Goal: Task Accomplishment & Management: Complete application form

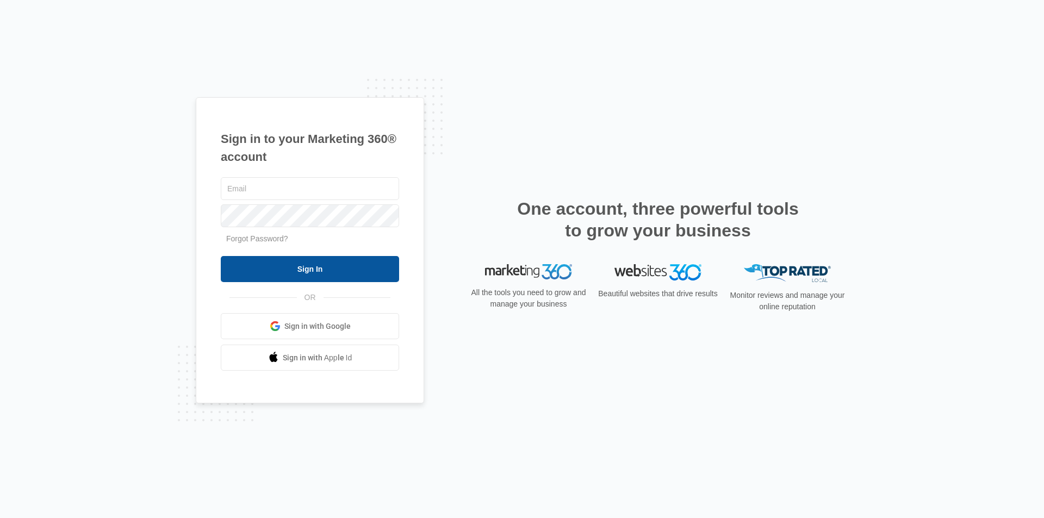
type input "[EMAIL_ADDRESS][PERSON_NAME][DOMAIN_NAME]"
click at [319, 260] on input "Sign In" at bounding box center [310, 269] width 178 height 26
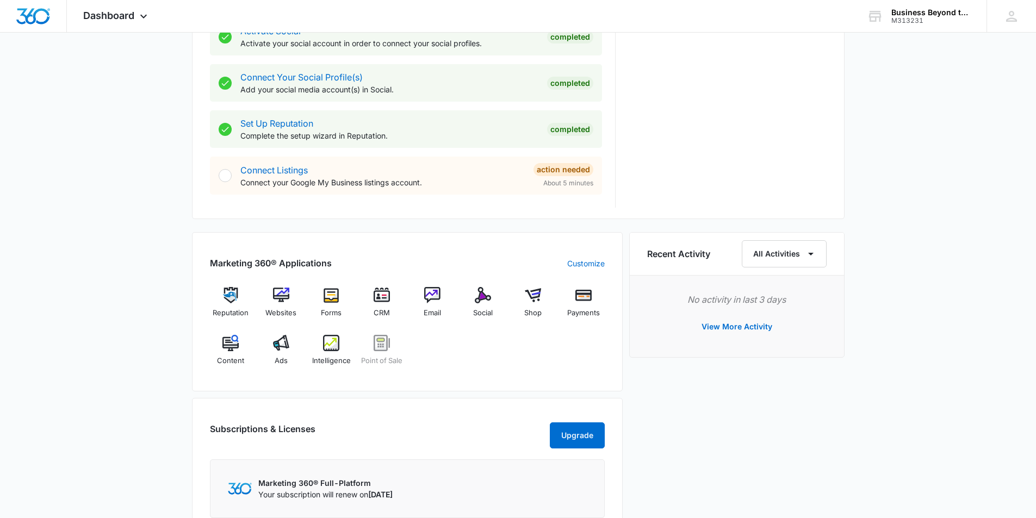
scroll to position [544, 0]
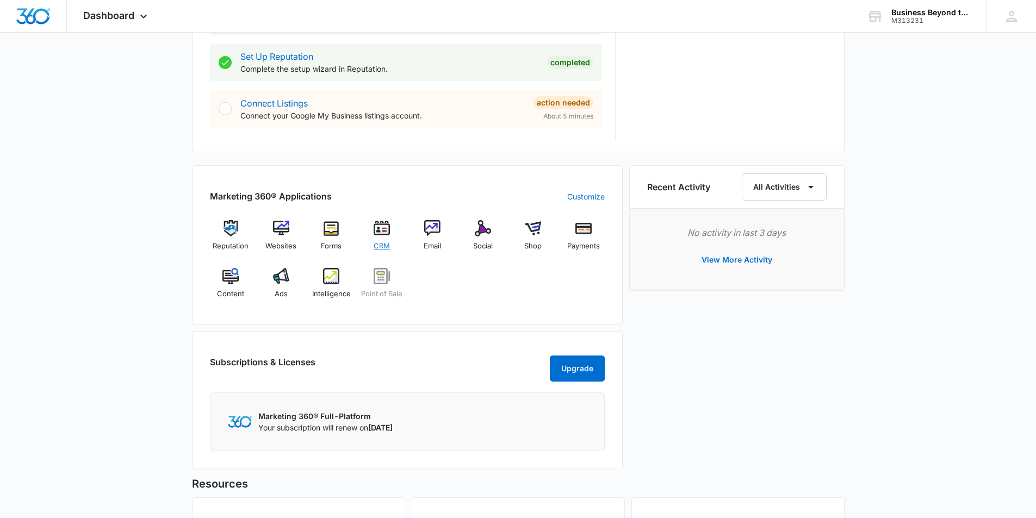
click at [381, 222] on img at bounding box center [382, 228] width 16 height 16
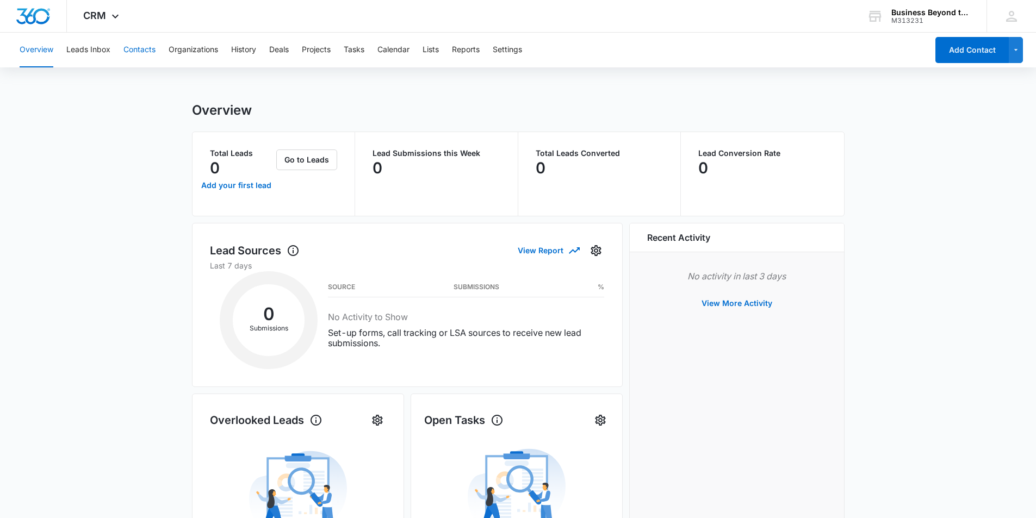
click at [130, 46] on button "Contacts" at bounding box center [139, 50] width 32 height 35
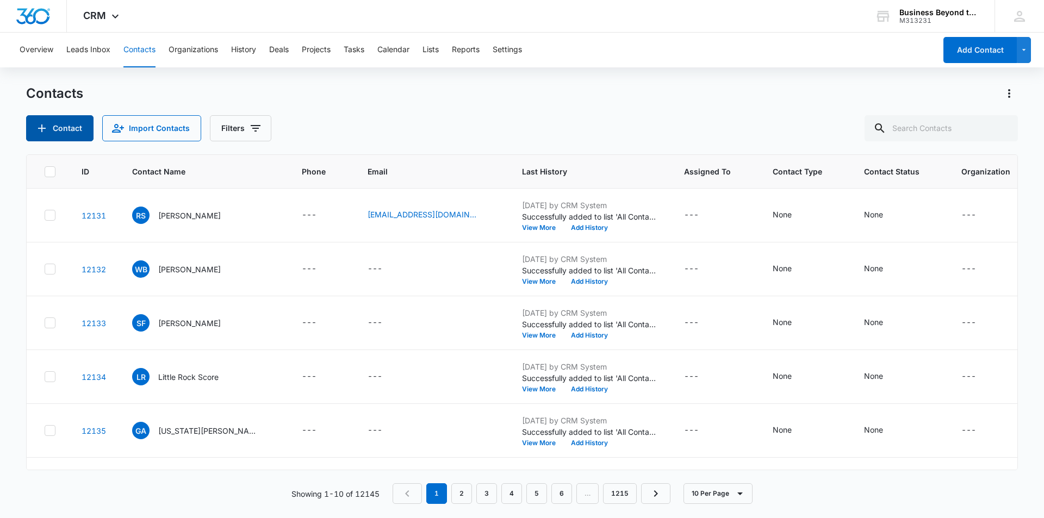
click at [59, 118] on button "Contact" at bounding box center [59, 128] width 67 height 26
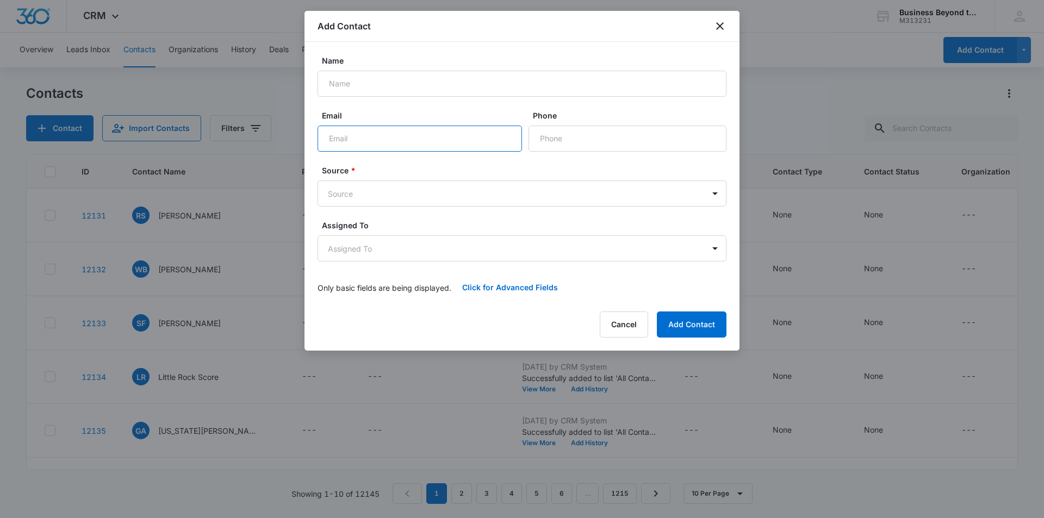
click at [396, 150] on input "Email" at bounding box center [420, 139] width 204 height 26
paste input "[EMAIL_ADDRESS][DOMAIN_NAME]"
type input "[EMAIL_ADDRESS][DOMAIN_NAME]"
click at [408, 190] on body "CRM Apps Reputation Websites Forms CRM Email Social Shop Payments POS Content A…" at bounding box center [522, 259] width 1044 height 518
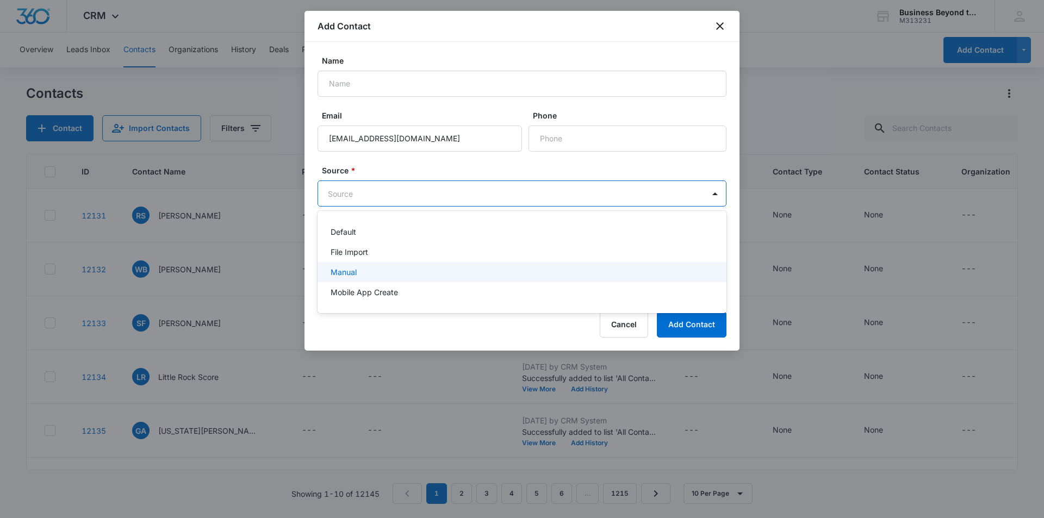
click at [371, 275] on div "Manual" at bounding box center [521, 271] width 381 height 11
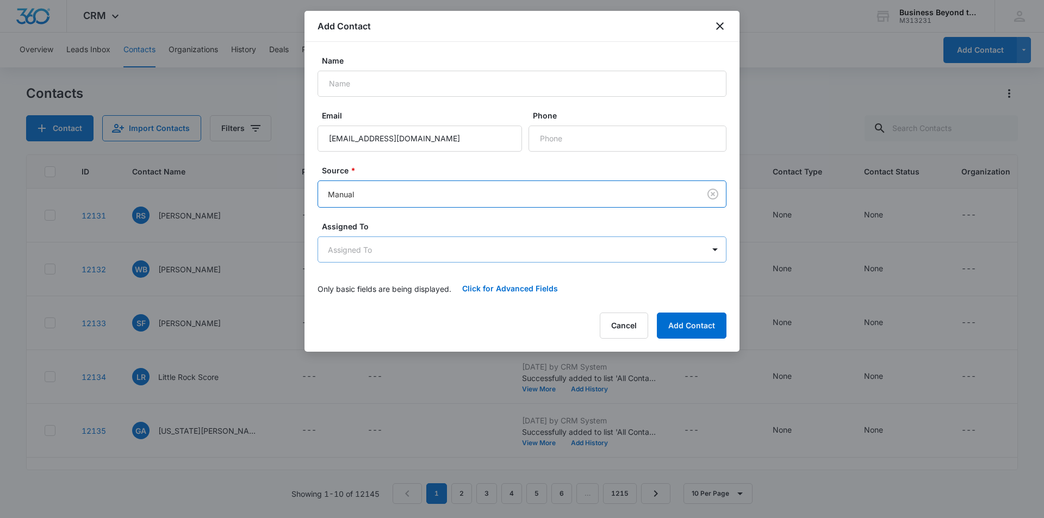
click at [413, 251] on body "CRM Apps Reputation Websites Forms CRM Email Social Shop Payments POS Content A…" at bounding box center [522, 259] width 1044 height 518
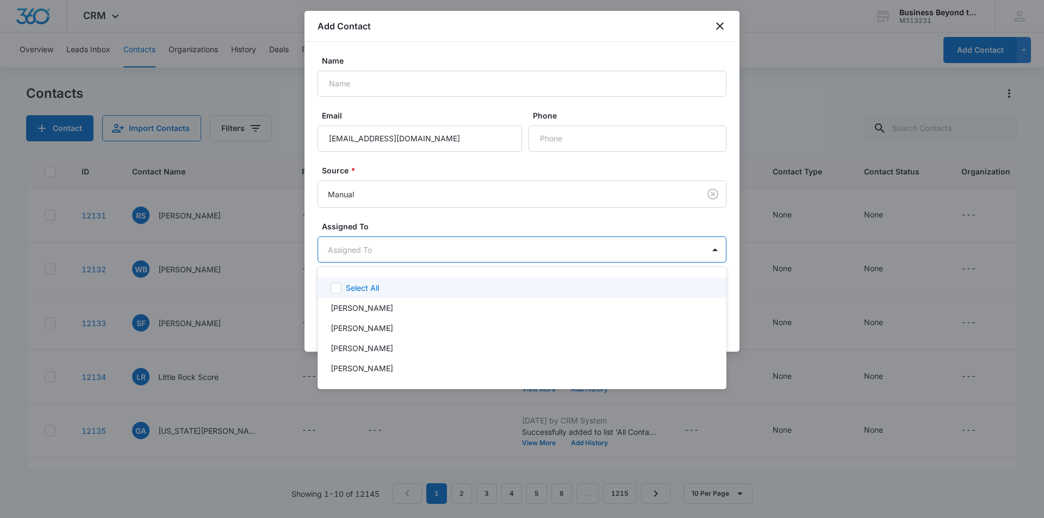
click at [478, 222] on div at bounding box center [522, 259] width 1044 height 518
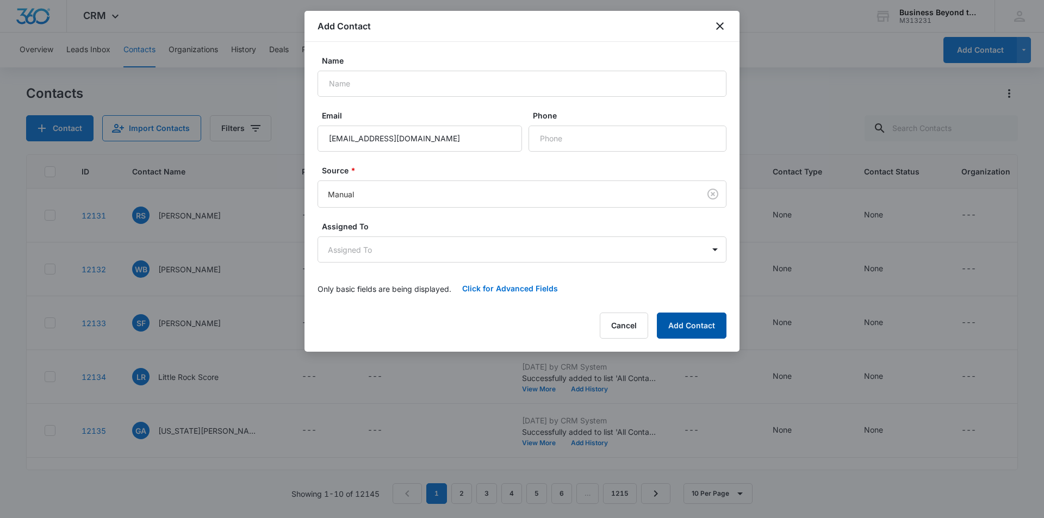
click at [714, 325] on button "Add Contact" at bounding box center [692, 326] width 70 height 26
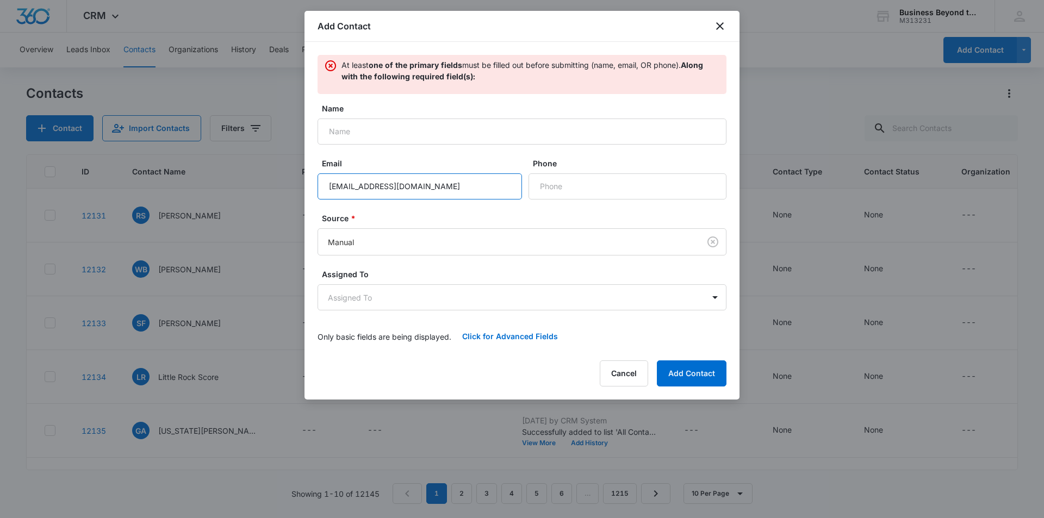
click at [509, 196] on input "[EMAIL_ADDRESS][DOMAIN_NAME]" at bounding box center [420, 186] width 204 height 26
click at [495, 215] on label "Source *" at bounding box center [526, 218] width 409 height 11
click at [680, 378] on button "Add Contact" at bounding box center [692, 374] width 70 height 26
click at [548, 195] on input "Phone" at bounding box center [628, 186] width 198 height 26
click at [512, 204] on form "Name Email [EMAIL_ADDRESS][DOMAIN_NAME] Phone Source * Manual Assigned To Assig…" at bounding box center [522, 226] width 409 height 247
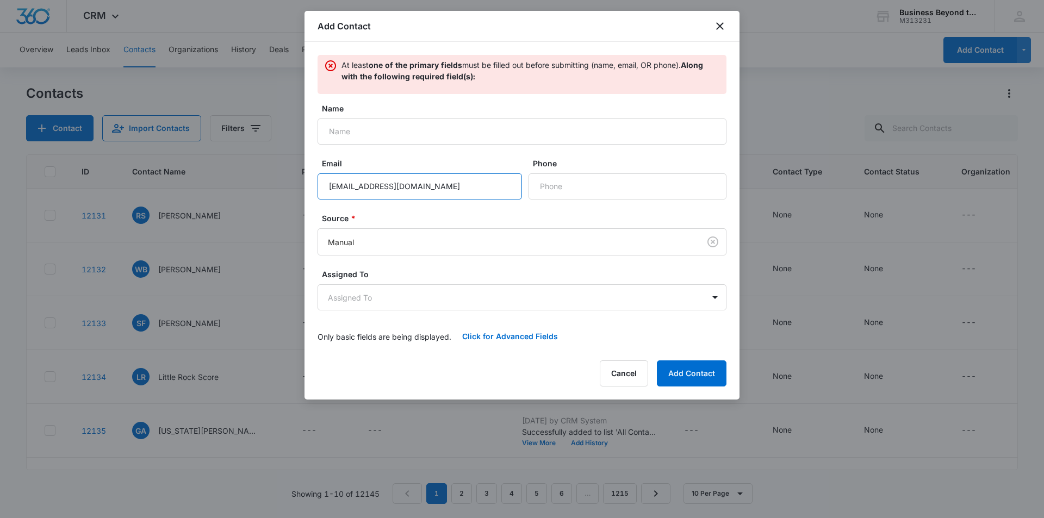
click at [428, 185] on input "[EMAIL_ADDRESS][DOMAIN_NAME]" at bounding box center [420, 186] width 204 height 26
drag, startPoint x: 441, startPoint y: 188, endPoint x: 297, endPoint y: 195, distance: 143.7
click at [297, 195] on body "CRM Apps Reputation Websites Forms CRM Email Social Shop Payments POS Content A…" at bounding box center [522, 259] width 1044 height 518
paste input "[EMAIL_ADDRESS][DOMAIN_NAME]"
type input "[EMAIL_ADDRESS][DOMAIN_NAME]"
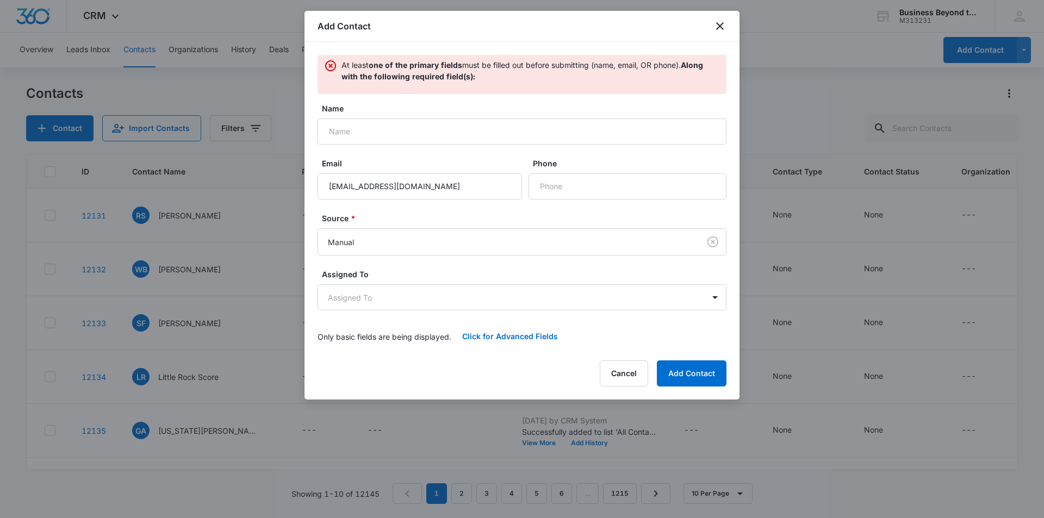
click at [425, 208] on form "Name Email [EMAIL_ADDRESS][DOMAIN_NAME] Phone Source * Manual Assigned To Assig…" at bounding box center [522, 226] width 409 height 247
click at [703, 371] on button "Add Contact" at bounding box center [692, 374] width 70 height 26
click at [549, 339] on button "Click for Advanced Fields" at bounding box center [509, 337] width 117 height 26
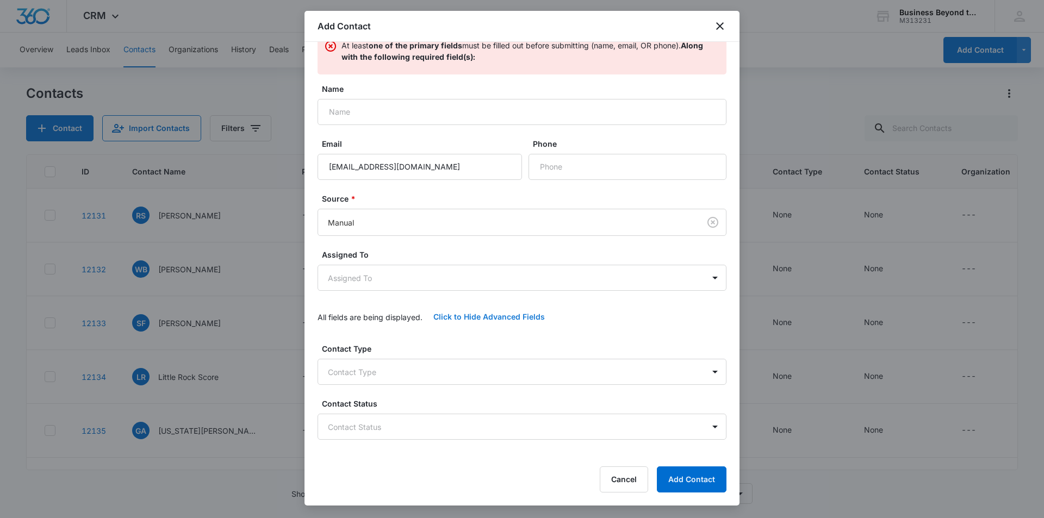
scroll to position [54, 0]
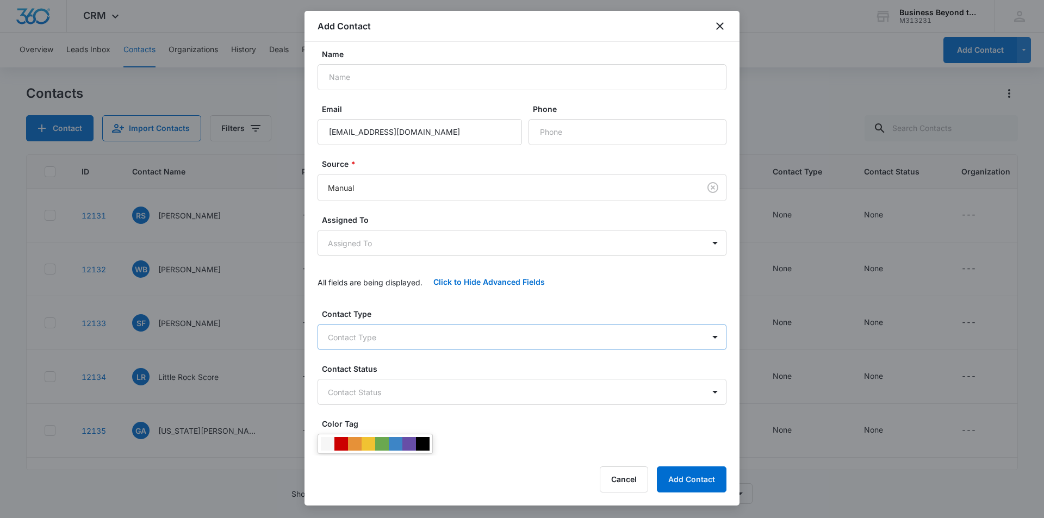
click at [514, 334] on body "CRM Apps Reputation Websites Forms CRM Email Social Shop Payments POS Content A…" at bounding box center [522, 259] width 1044 height 518
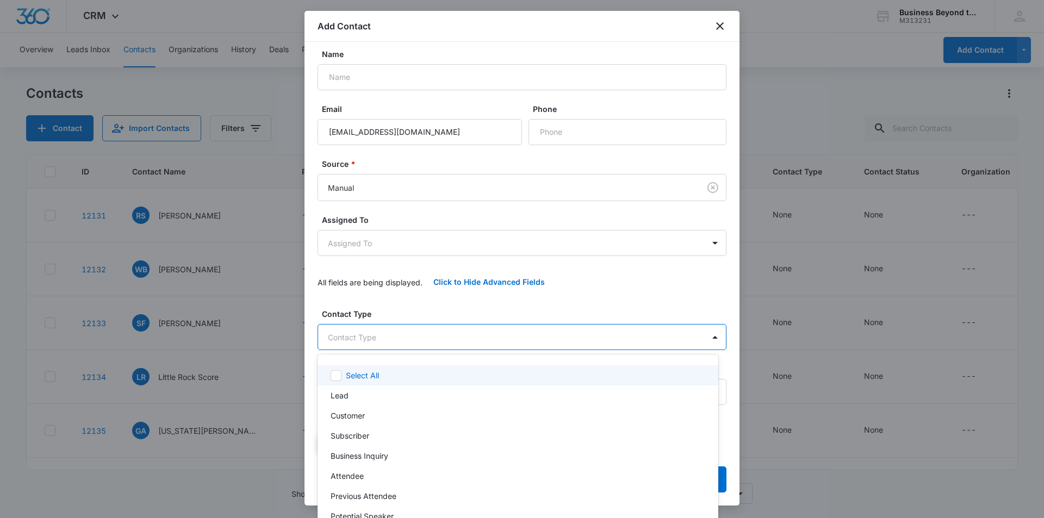
click at [514, 334] on div at bounding box center [522, 259] width 1044 height 518
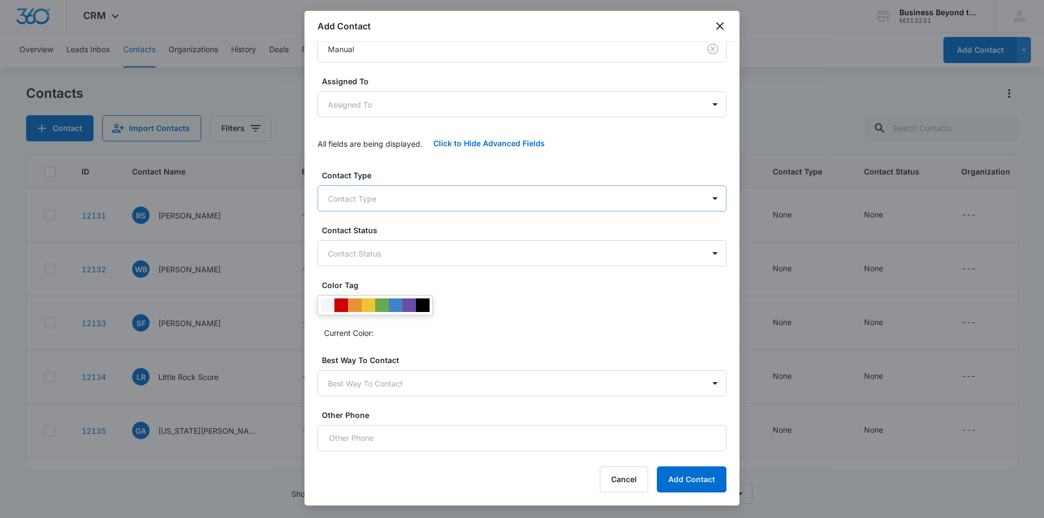
scroll to position [202, 0]
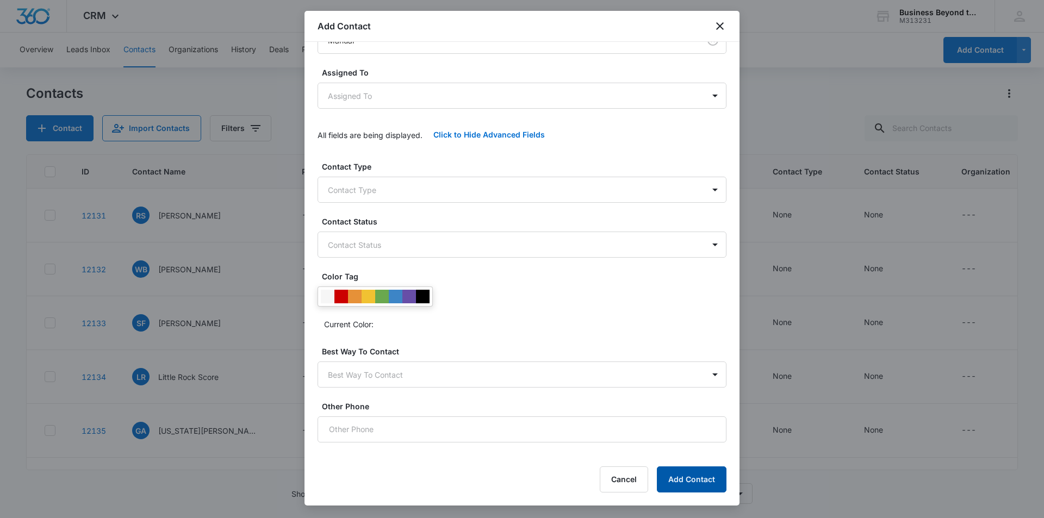
click at [686, 481] on button "Add Contact" at bounding box center [692, 480] width 70 height 26
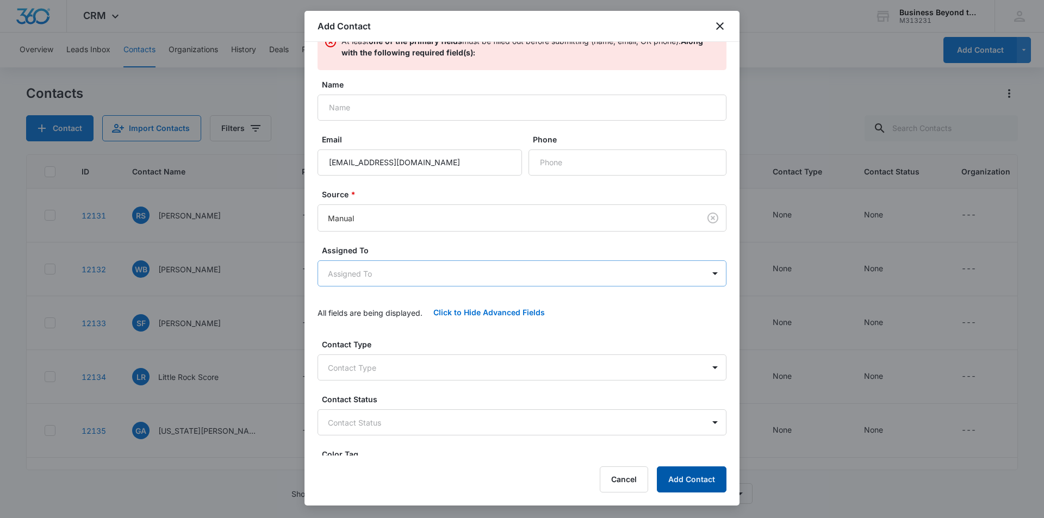
scroll to position [13, 0]
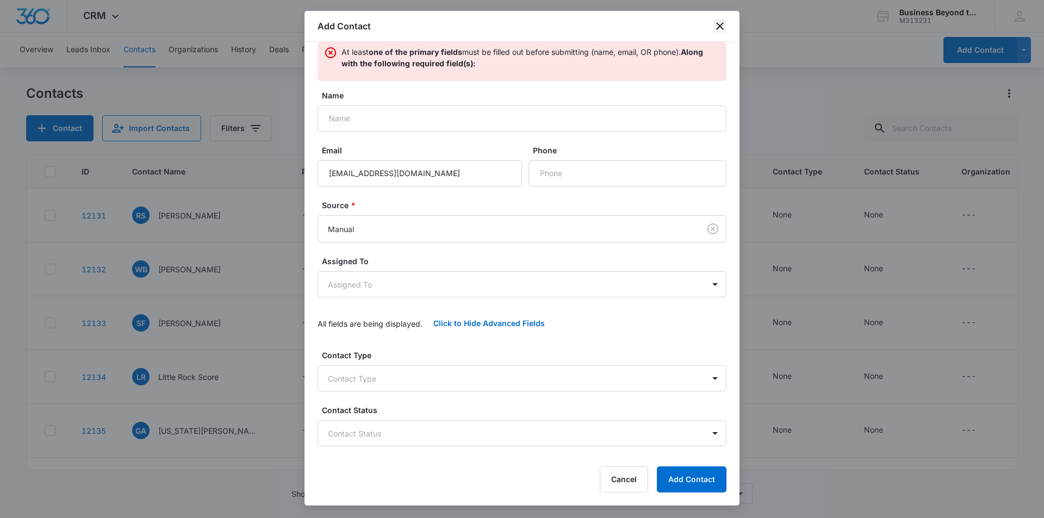
click at [718, 26] on icon "close" at bounding box center [719, 26] width 13 height 13
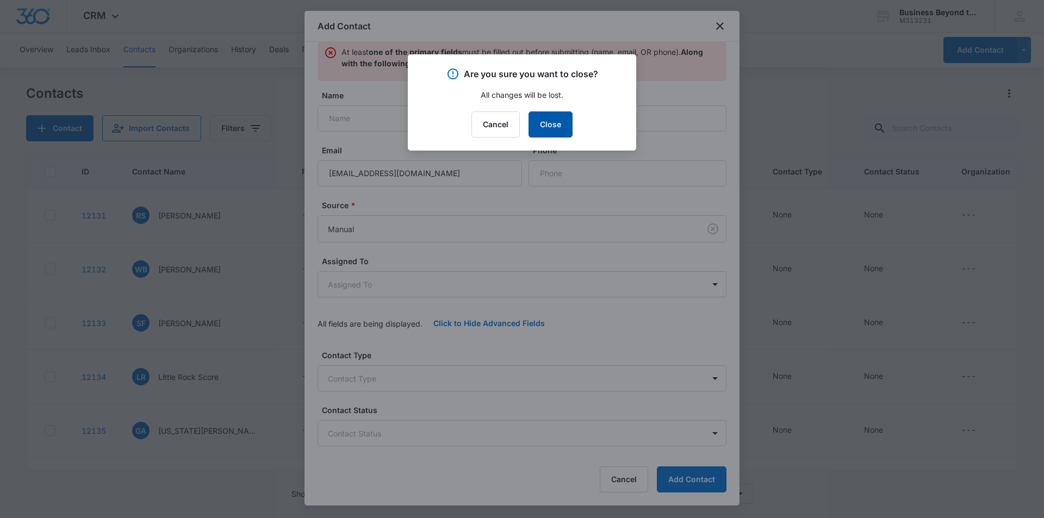
click at [549, 116] on button "Close" at bounding box center [551, 124] width 44 height 26
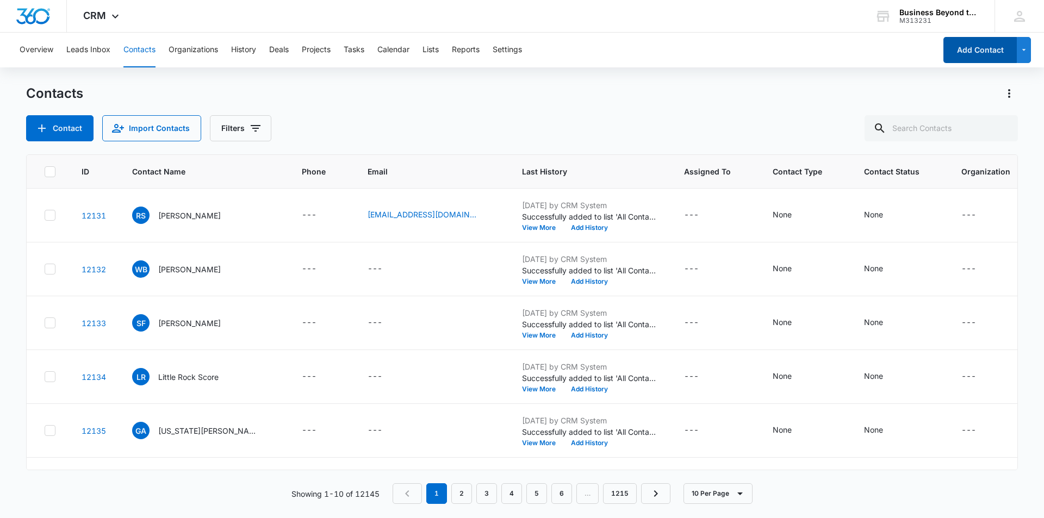
click at [975, 61] on button "Add Contact" at bounding box center [980, 50] width 73 height 26
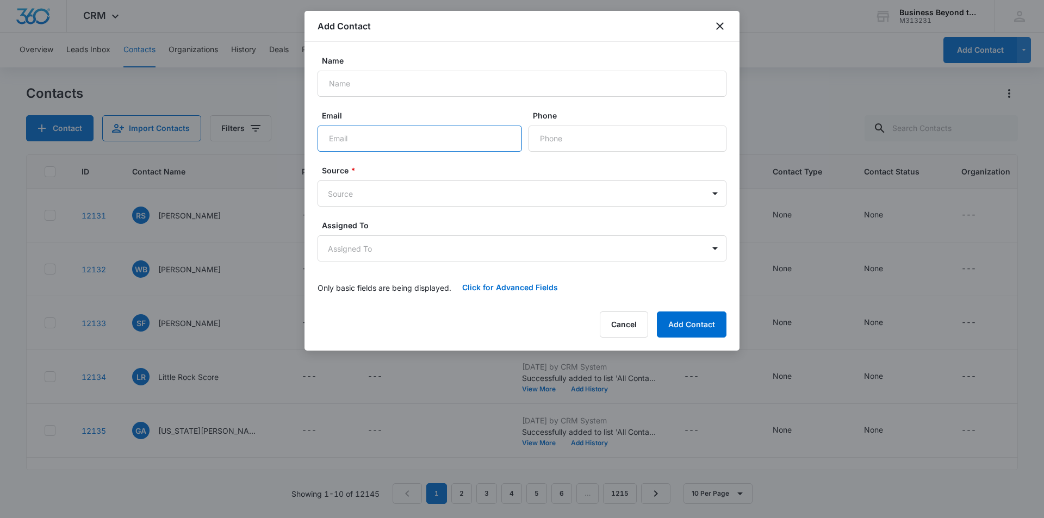
click at [388, 136] on input "Email" at bounding box center [420, 139] width 204 height 26
paste input "[PERSON_NAME][EMAIL_ADDRESS][DOMAIN_NAME]"
type input "[PERSON_NAME][EMAIL_ADDRESS][DOMAIN_NAME]"
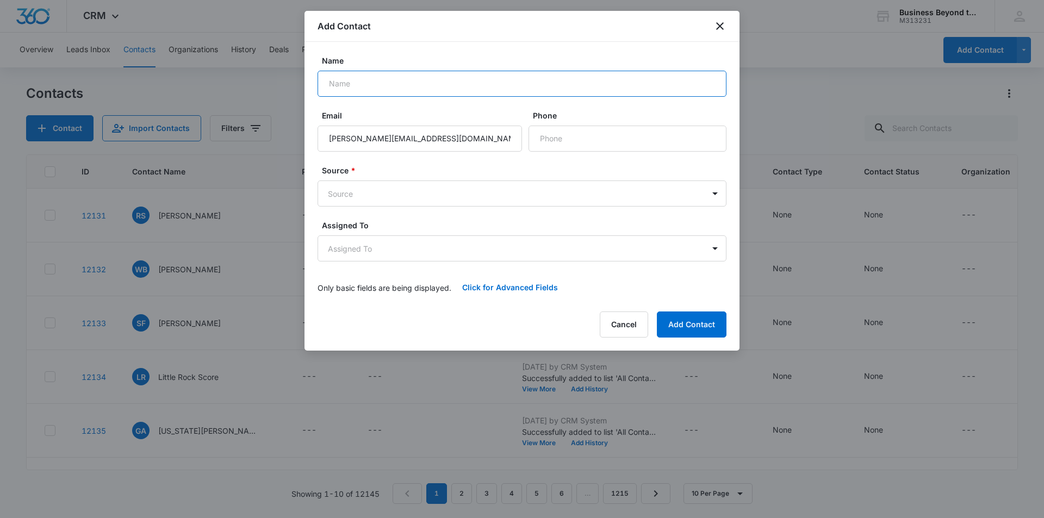
click at [403, 91] on input "Name" at bounding box center [522, 84] width 409 height 26
type input "[PERSON_NAME]"
click at [451, 198] on body "CRM Apps Reputation Websites Forms CRM Email Social Shop Payments POS Content A…" at bounding box center [522, 259] width 1044 height 518
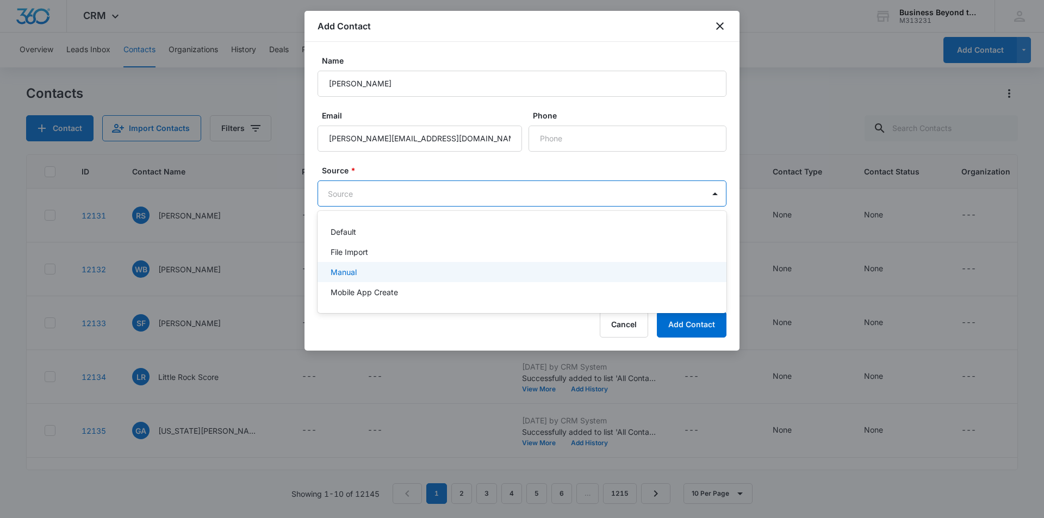
click at [401, 276] on div "Manual" at bounding box center [521, 271] width 381 height 11
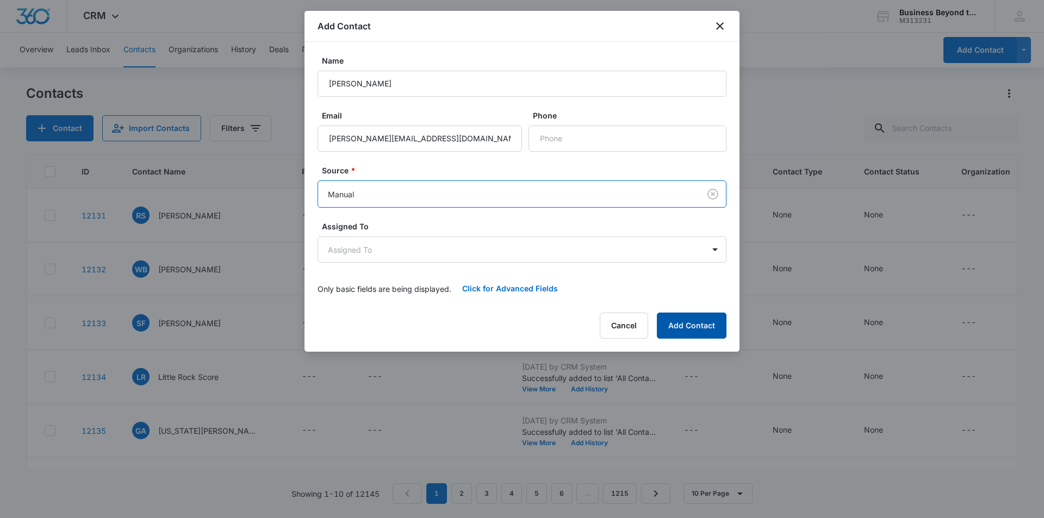
click at [699, 327] on button "Add Contact" at bounding box center [692, 326] width 70 height 26
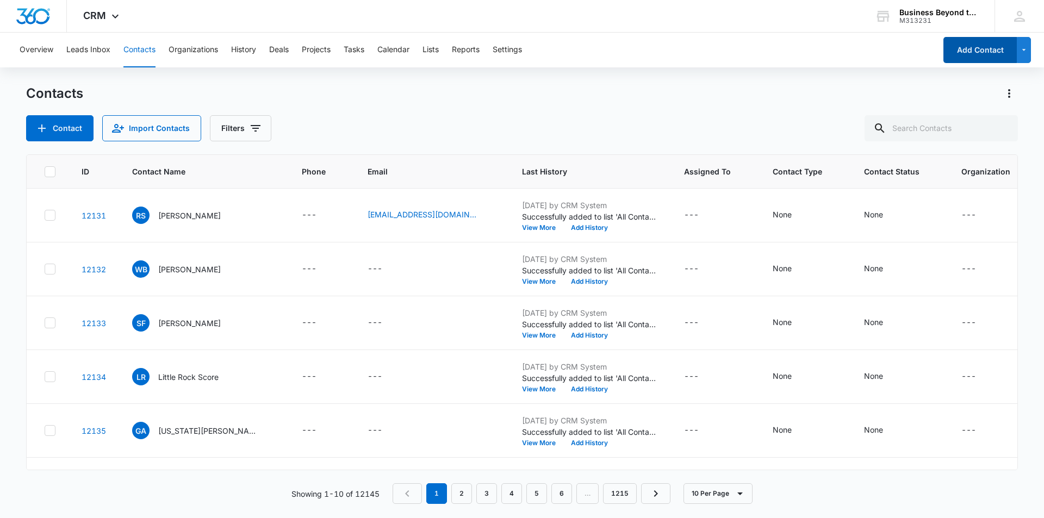
click at [971, 46] on button "Add Contact" at bounding box center [980, 50] width 73 height 26
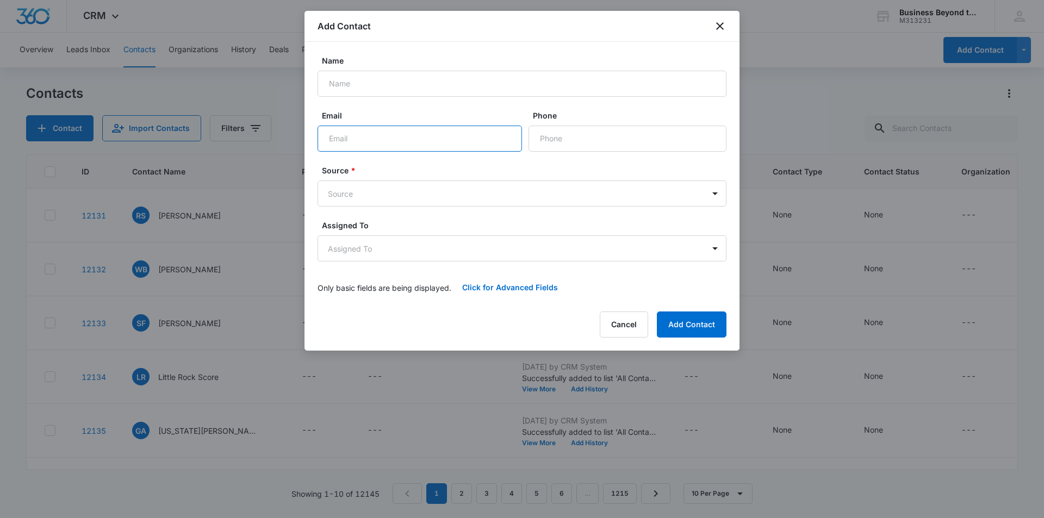
click at [383, 136] on input "Email" at bounding box center [420, 139] width 204 height 26
paste input "[EMAIL_ADDRESS][DOMAIN_NAME]"
type input "[EMAIL_ADDRESS][DOMAIN_NAME]"
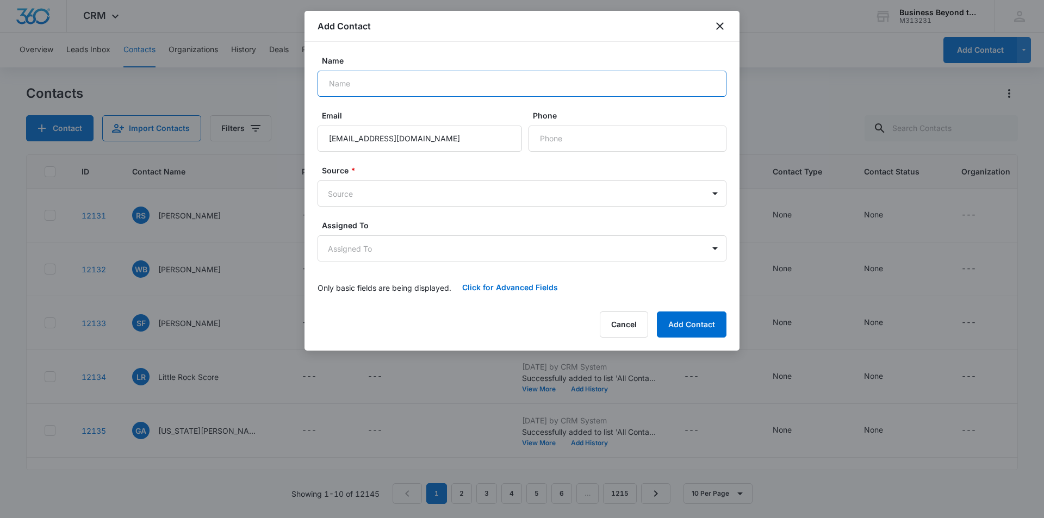
click at [464, 84] on input "Name" at bounding box center [522, 84] width 409 height 26
type input "[PERSON_NAME]"
click at [482, 194] on body "CRM Apps Reputation Websites Forms CRM Email Social Shop Payments POS Content A…" at bounding box center [522, 259] width 1044 height 518
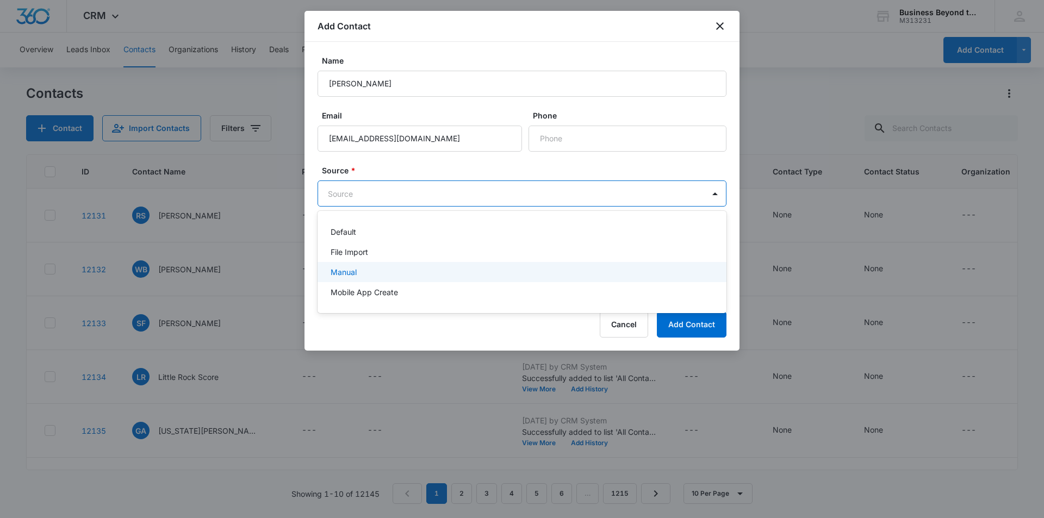
click at [435, 268] on div "Manual" at bounding box center [521, 271] width 381 height 11
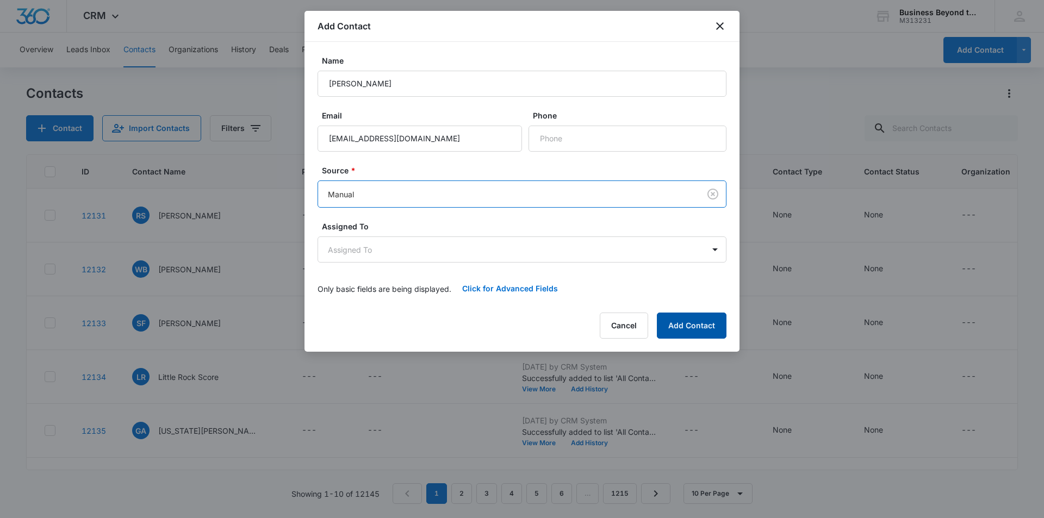
click at [715, 324] on button "Add Contact" at bounding box center [692, 326] width 70 height 26
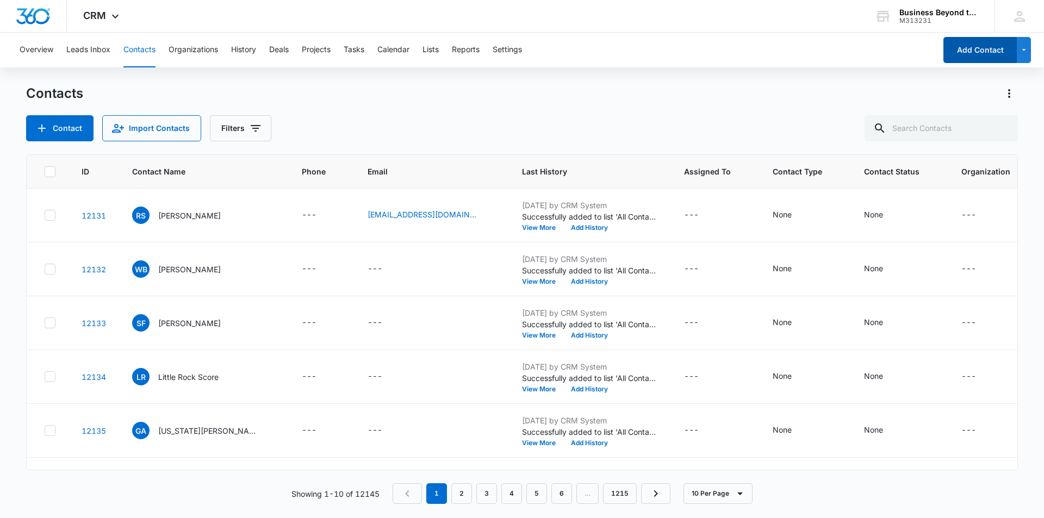
click at [945, 58] on button "Add Contact" at bounding box center [980, 50] width 73 height 26
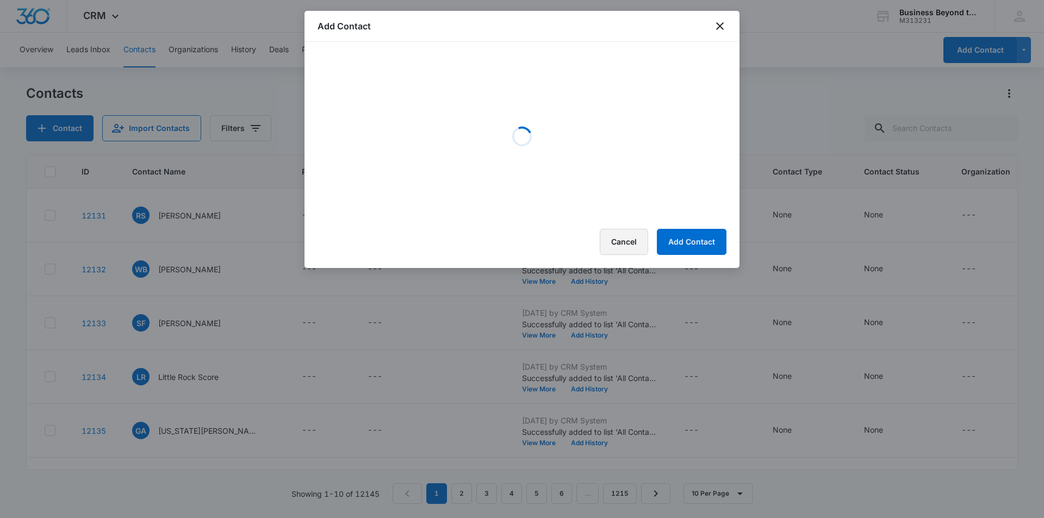
click at [617, 240] on button "Cancel" at bounding box center [624, 242] width 48 height 26
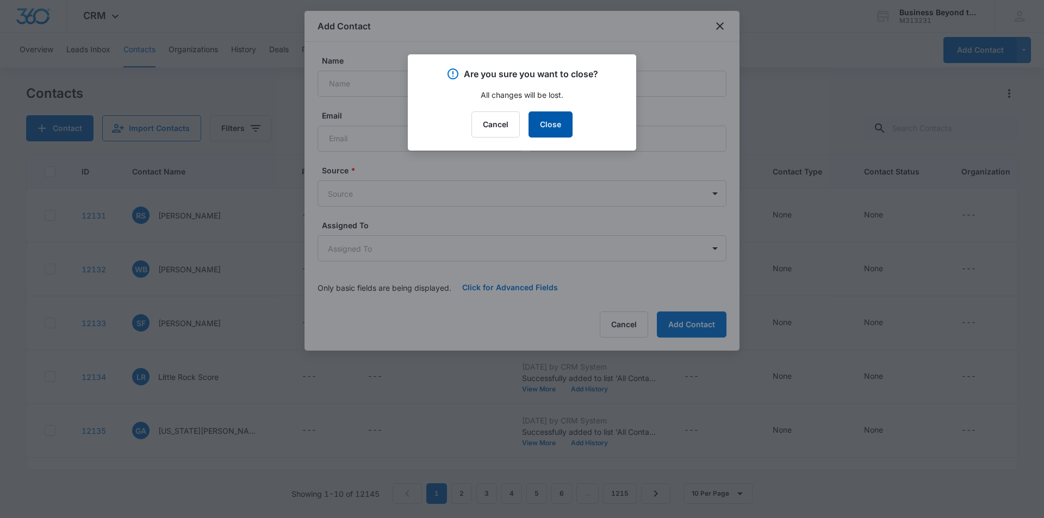
click at [550, 123] on button "Close" at bounding box center [551, 124] width 44 height 26
